Goal: Task Accomplishment & Management: Manage account settings

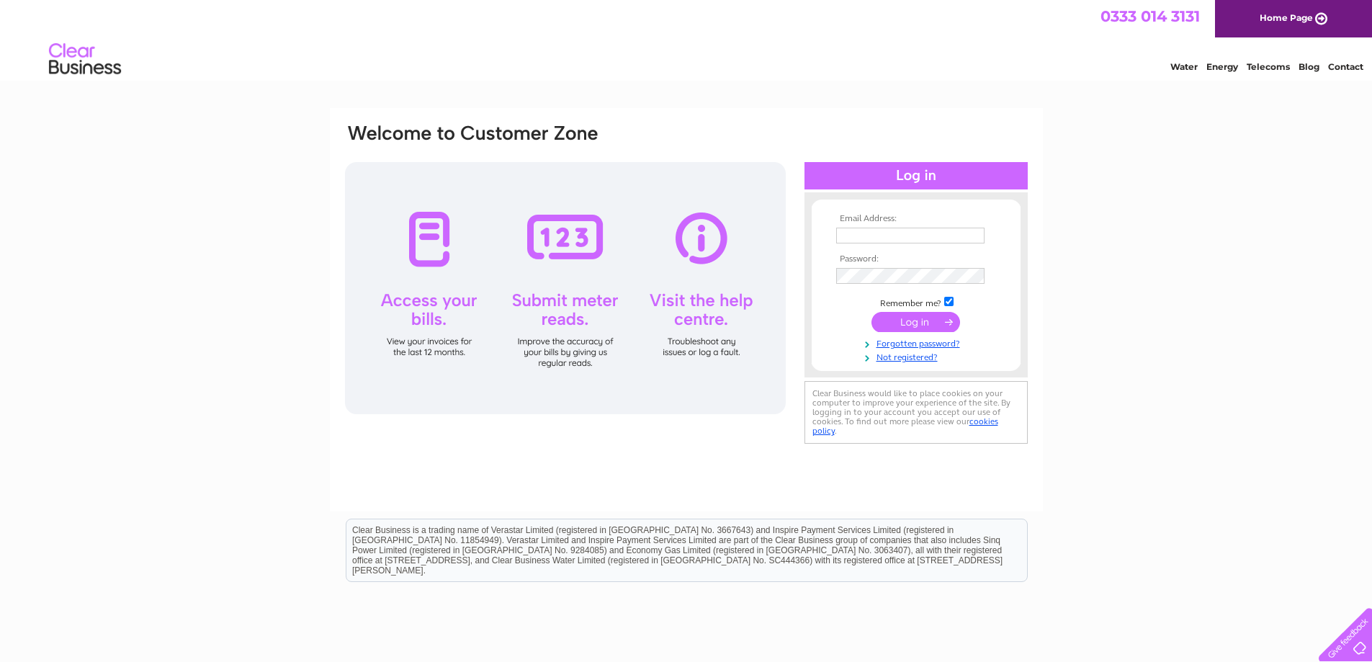
type input "office@princesparkgardencentre.com"
click at [940, 322] on input "submit" at bounding box center [916, 322] width 89 height 20
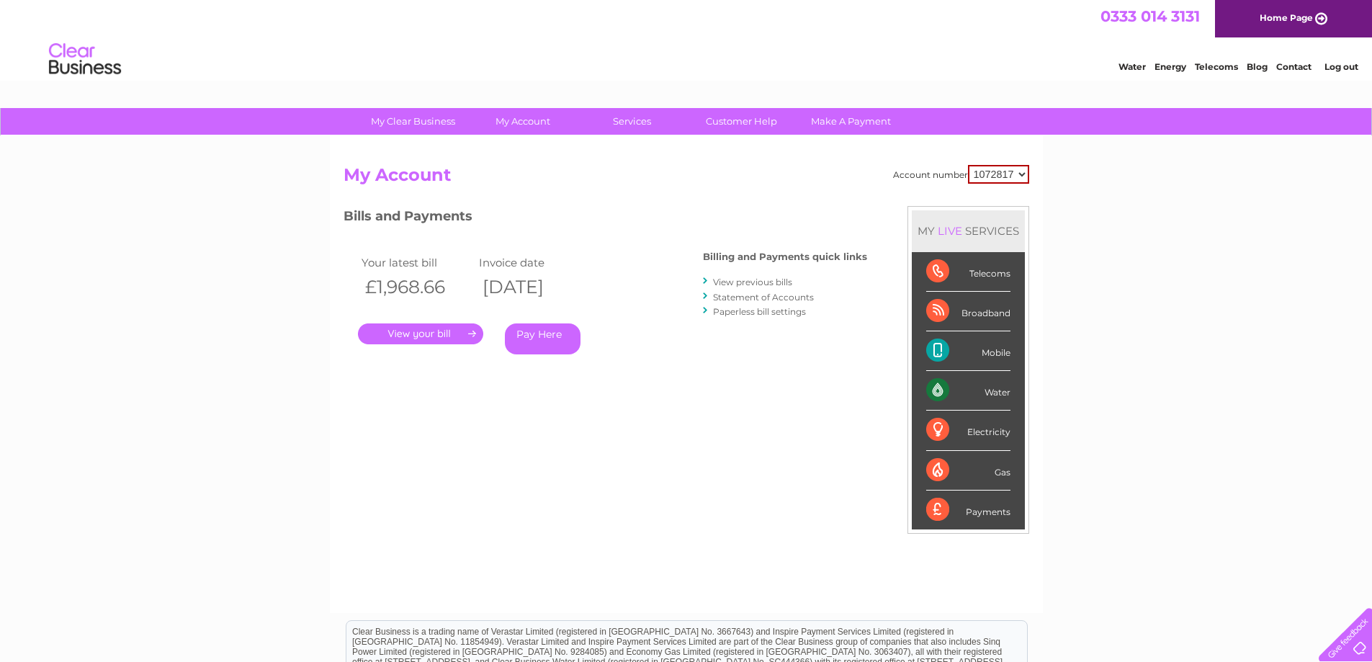
click at [442, 331] on link "." at bounding box center [420, 333] width 125 height 21
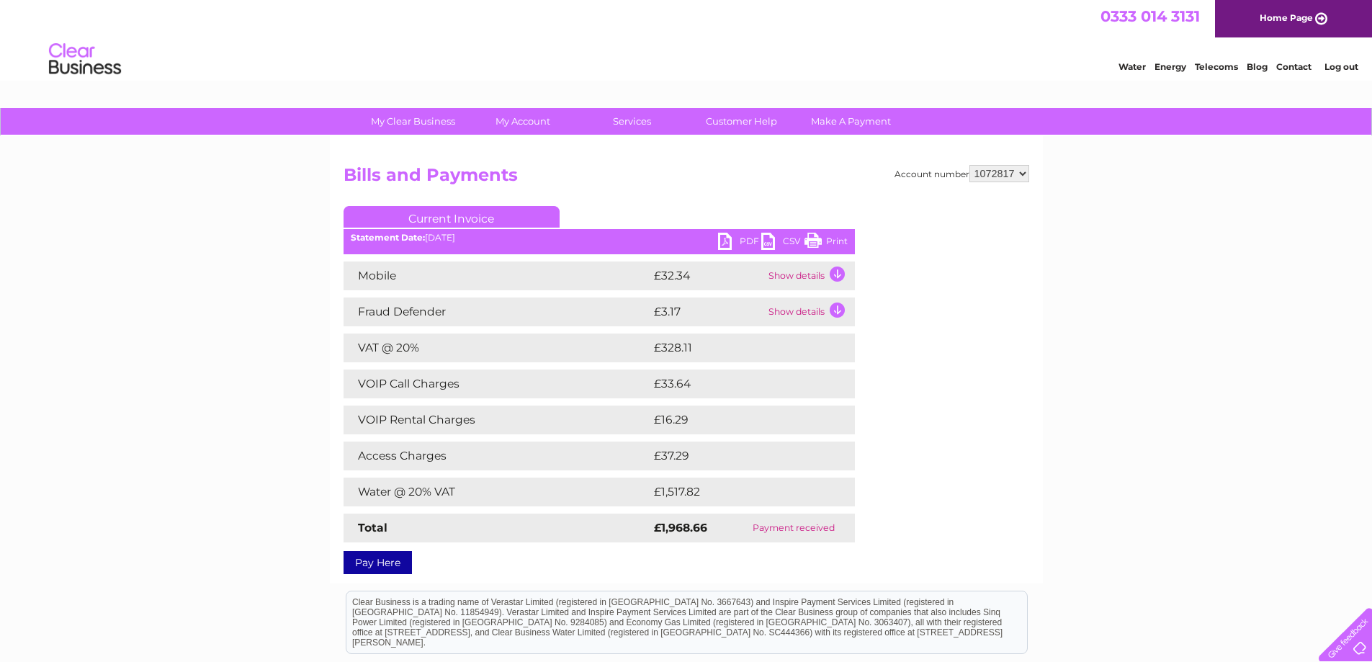
click at [838, 277] on td "Show details" at bounding box center [810, 276] width 90 height 29
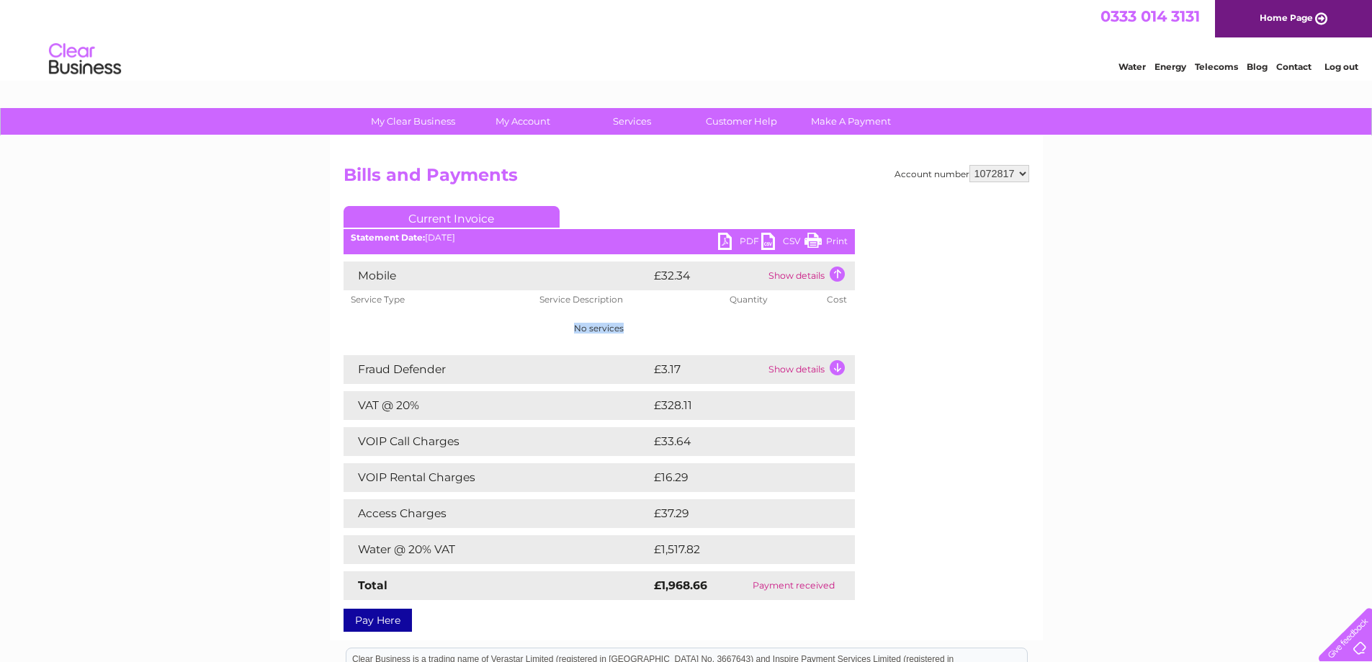
drag, startPoint x: 573, startPoint y: 331, endPoint x: 627, endPoint y: 328, distance: 54.9
click at [627, 328] on td "No services" at bounding box center [600, 328] width 512 height 39
click at [630, 328] on td "No services" at bounding box center [600, 328] width 512 height 39
drag, startPoint x: 633, startPoint y: 328, endPoint x: 571, endPoint y: 330, distance: 62.7
click at [571, 330] on td "No services" at bounding box center [600, 328] width 512 height 39
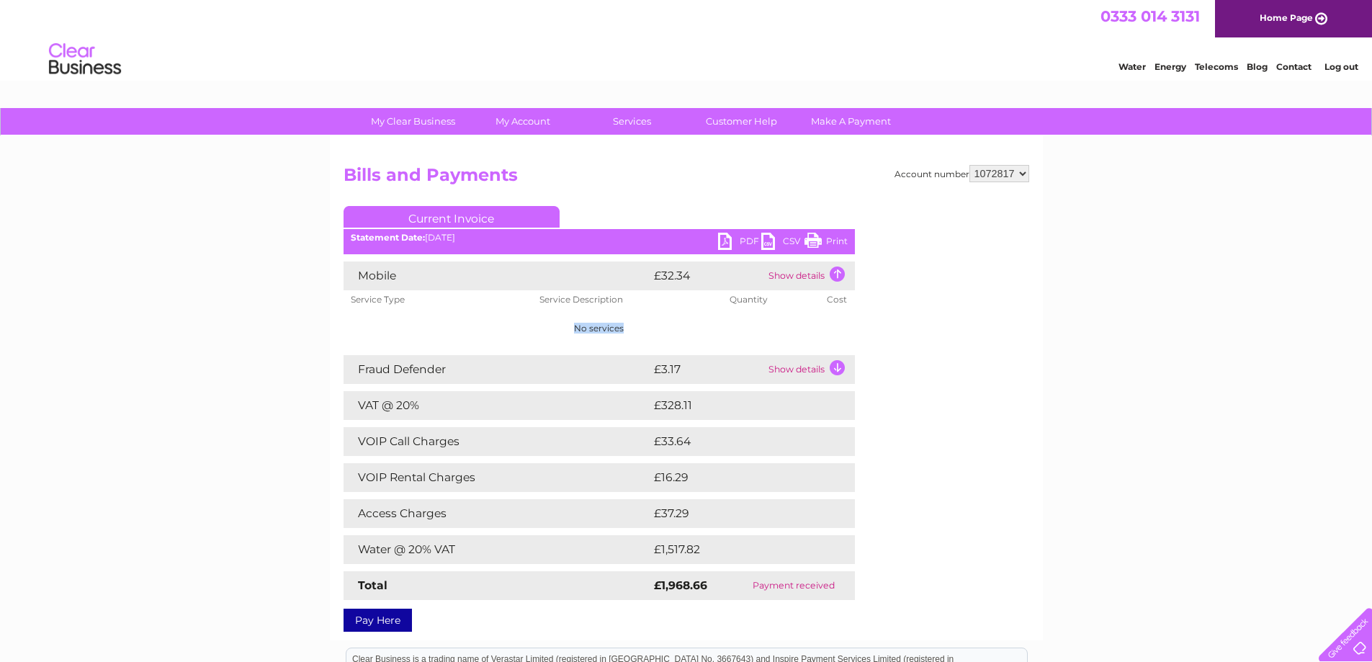
click at [670, 323] on td "No services" at bounding box center [600, 328] width 512 height 39
drag, startPoint x: 633, startPoint y: 331, endPoint x: 566, endPoint y: 334, distance: 67.0
click at [566, 334] on td "No services" at bounding box center [600, 328] width 512 height 39
click at [559, 332] on td "No services" at bounding box center [600, 328] width 512 height 39
drag, startPoint x: 651, startPoint y: 331, endPoint x: 535, endPoint y: 323, distance: 116.3
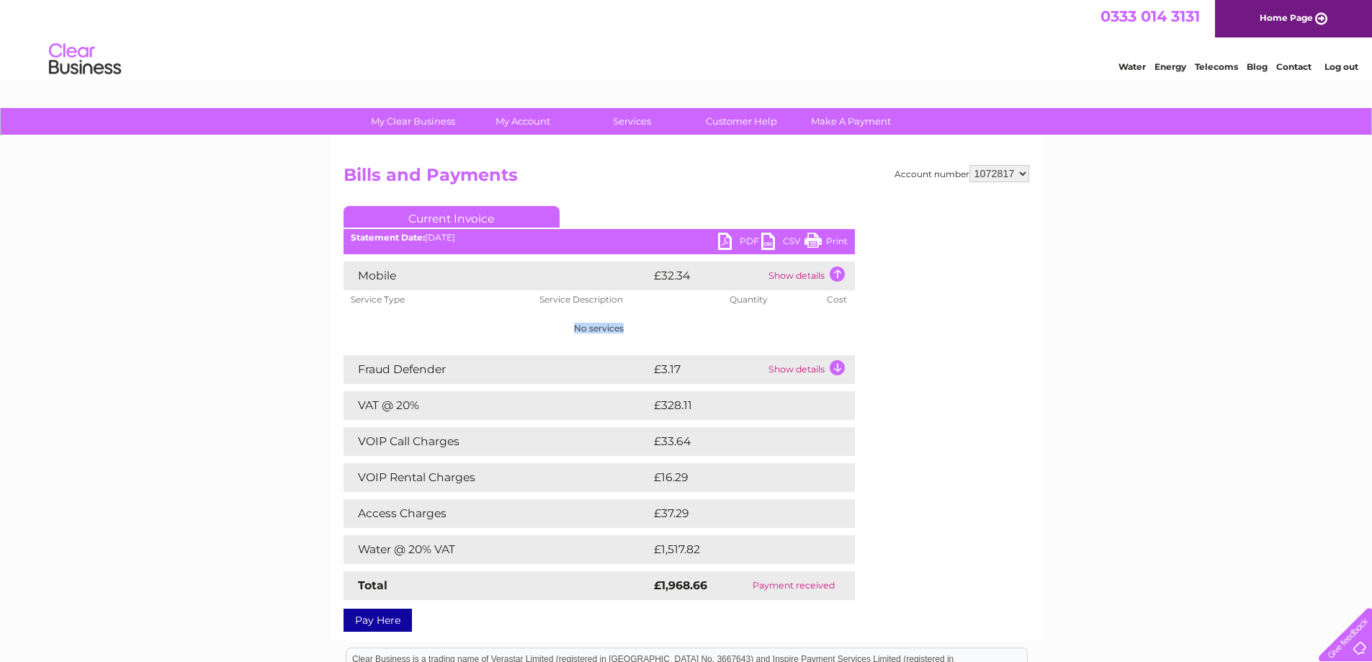
click at [535, 323] on td "No services" at bounding box center [600, 328] width 512 height 39
click at [487, 303] on th "Service Type" at bounding box center [438, 299] width 189 height 19
drag, startPoint x: 365, startPoint y: 305, endPoint x: 812, endPoint y: 307, distance: 446.7
click at [812, 307] on tr "Service Type Service Description Quantity Cost" at bounding box center [600, 299] width 512 height 19
click at [832, 308] on th "Cost" at bounding box center [837, 299] width 35 height 19
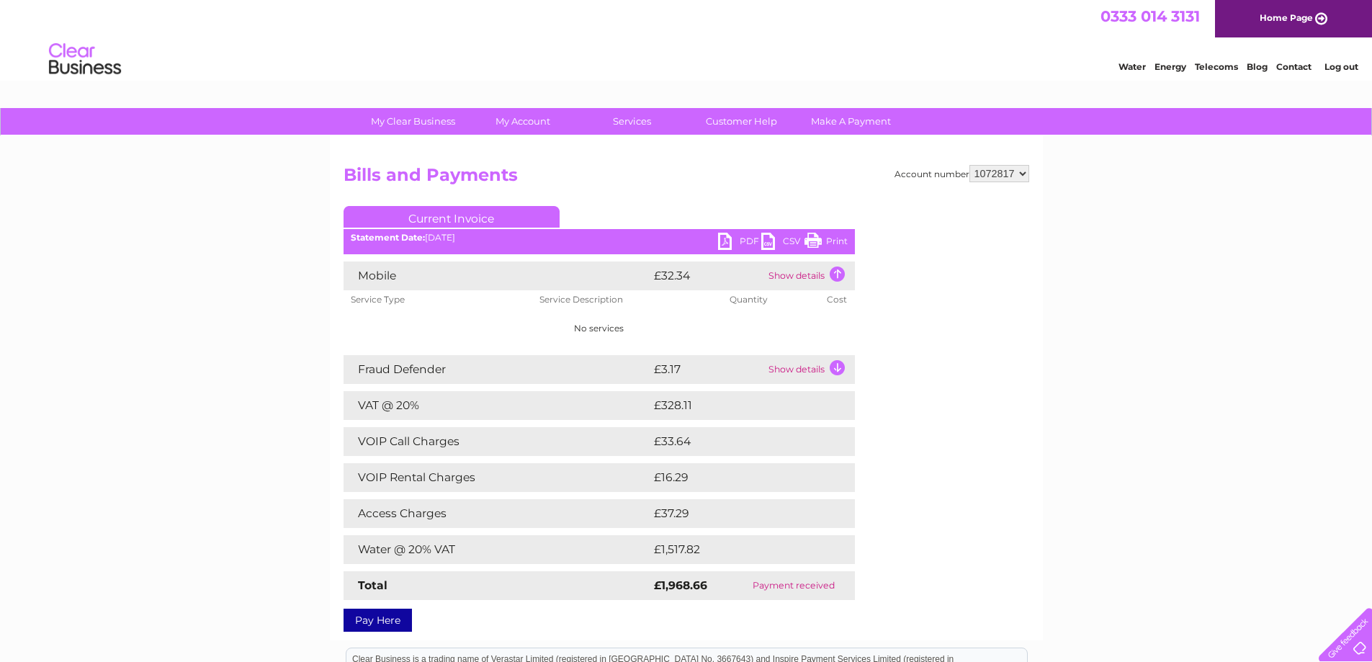
click at [732, 241] on link "PDF" at bounding box center [739, 243] width 43 height 21
